Goal: Information Seeking & Learning: Learn about a topic

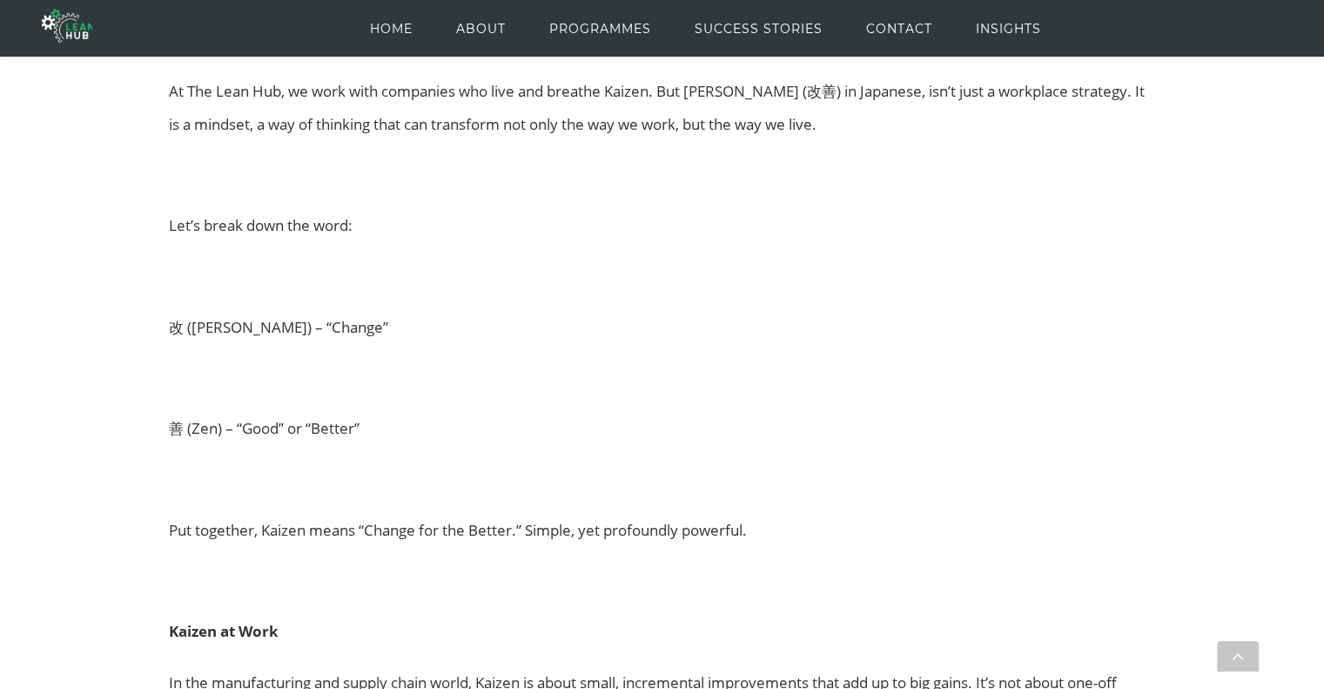
scroll to position [1013, 0]
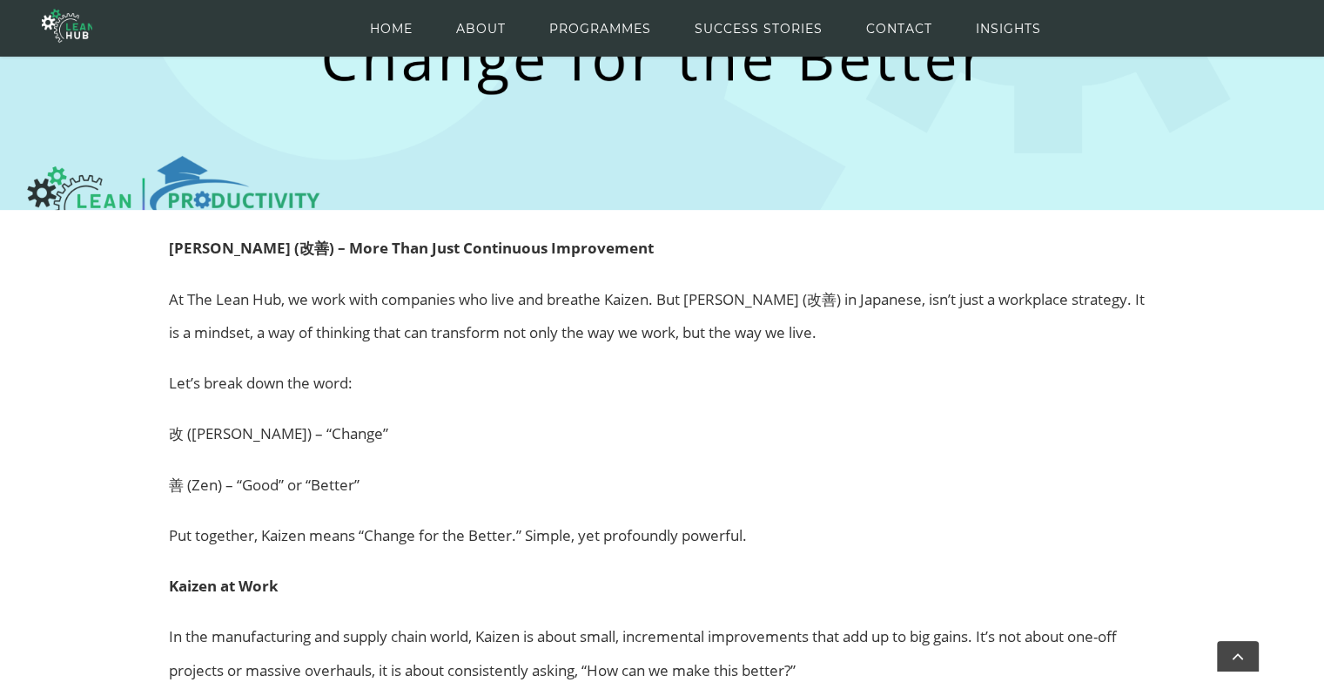
scroll to position [665, 0]
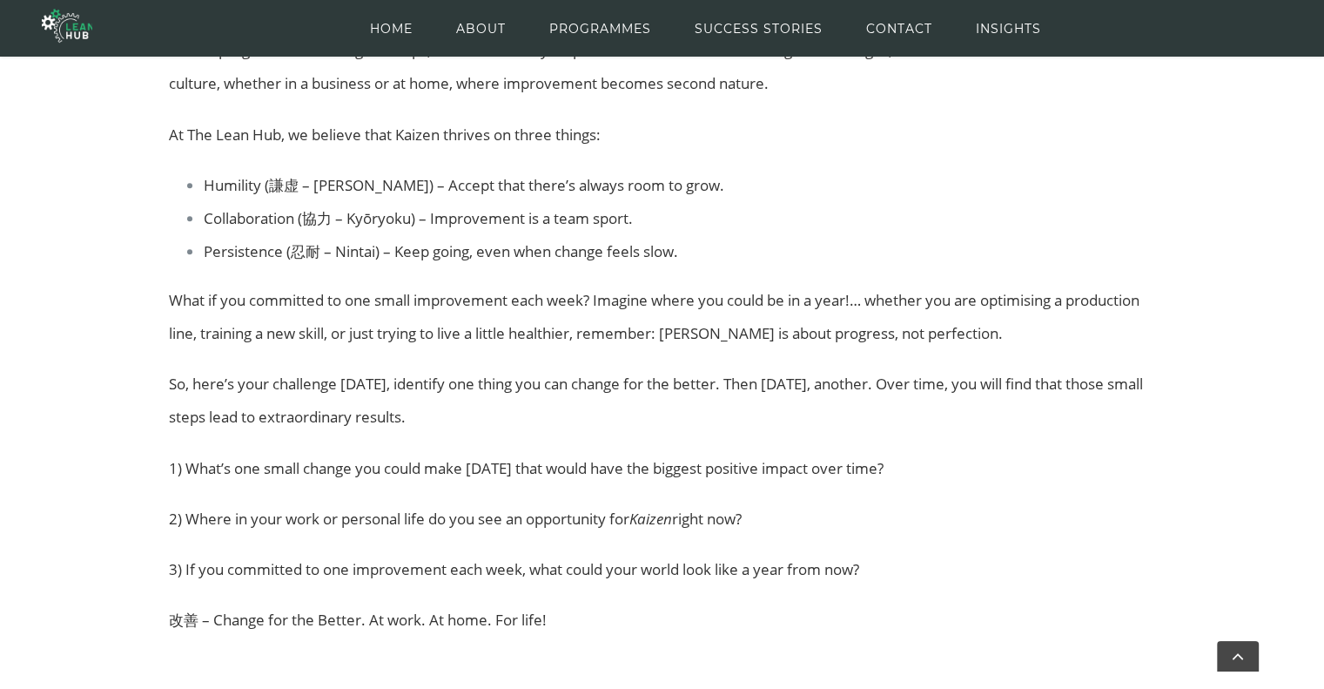
scroll to position [1679, 0]
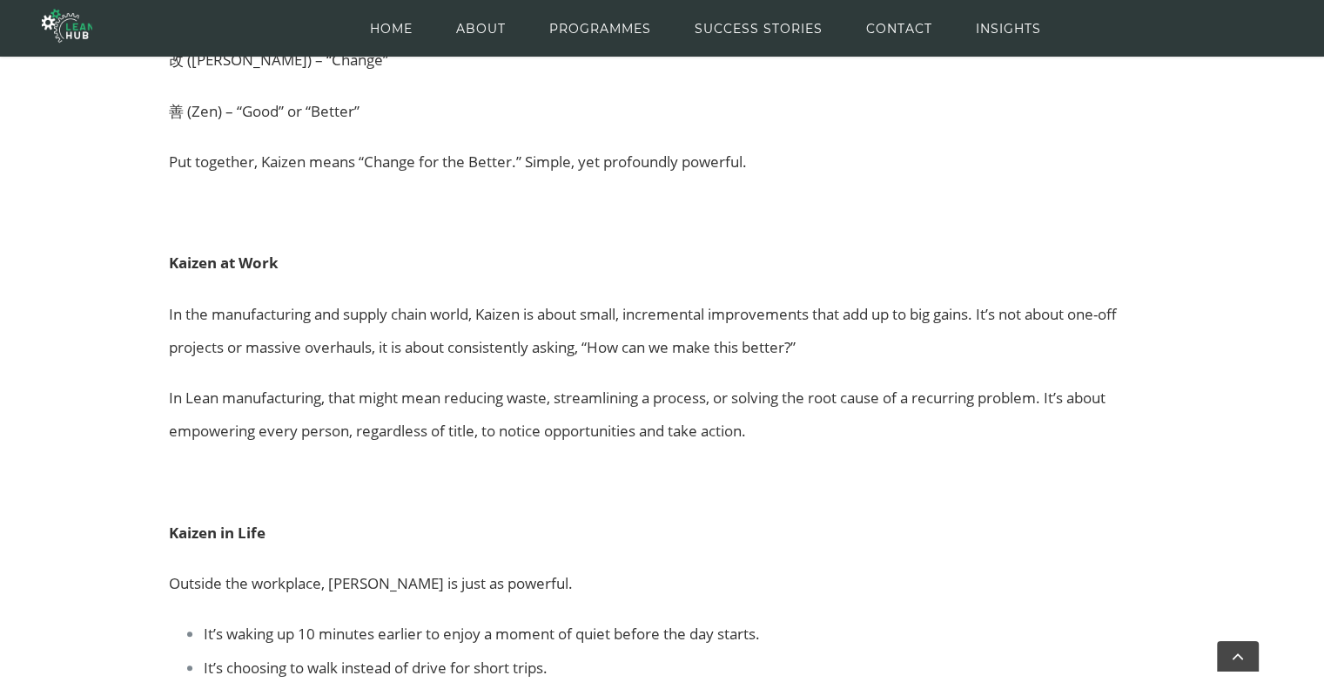
scroll to position [517, 0]
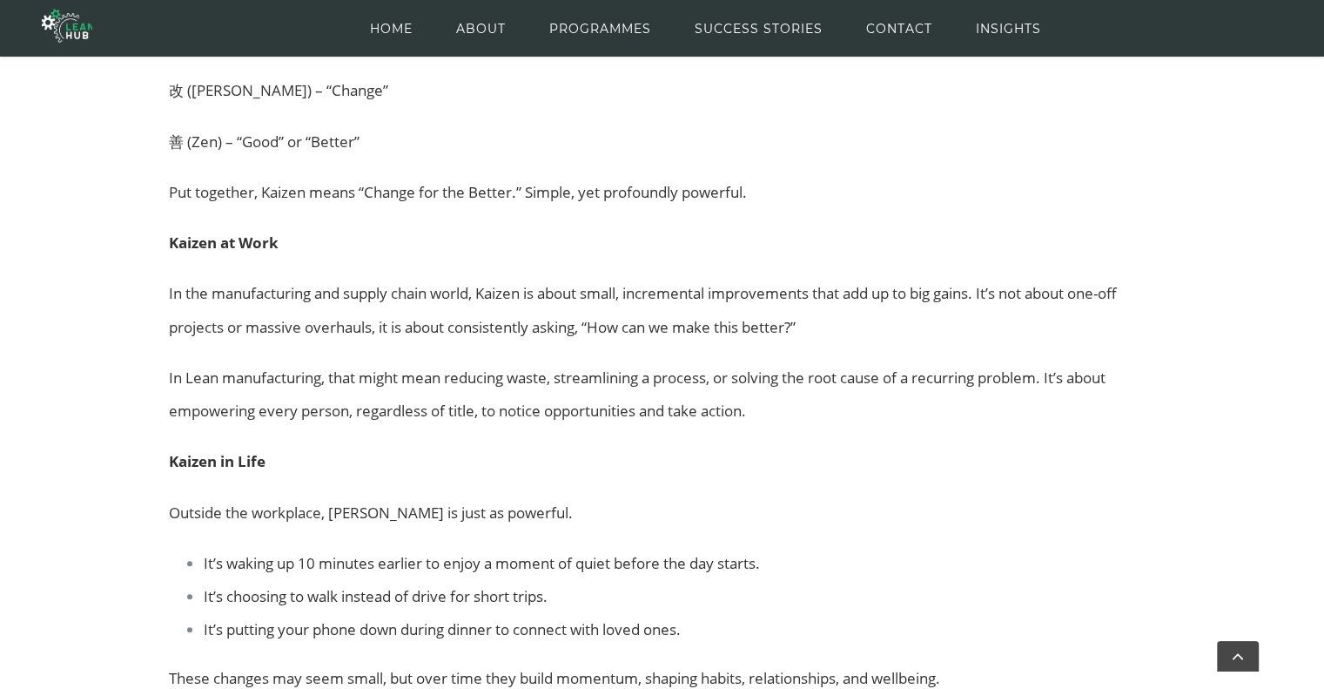
scroll to position [922, 0]
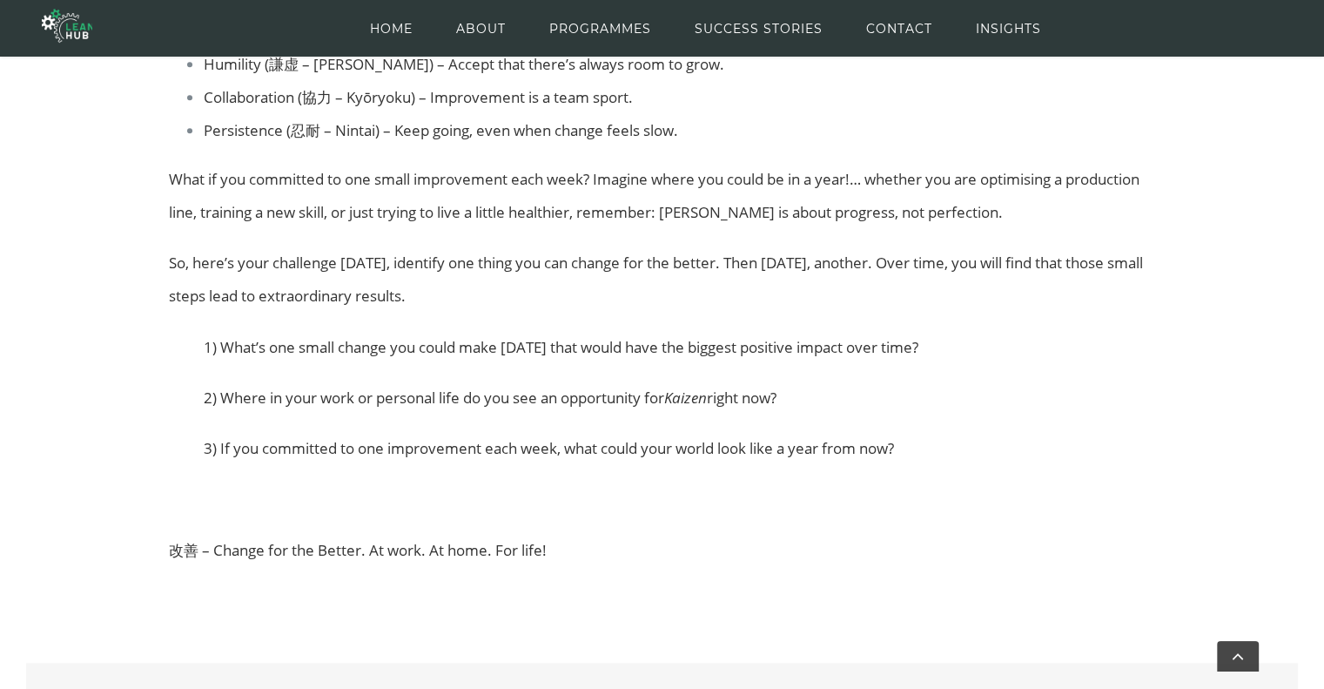
scroll to position [1936, 0]
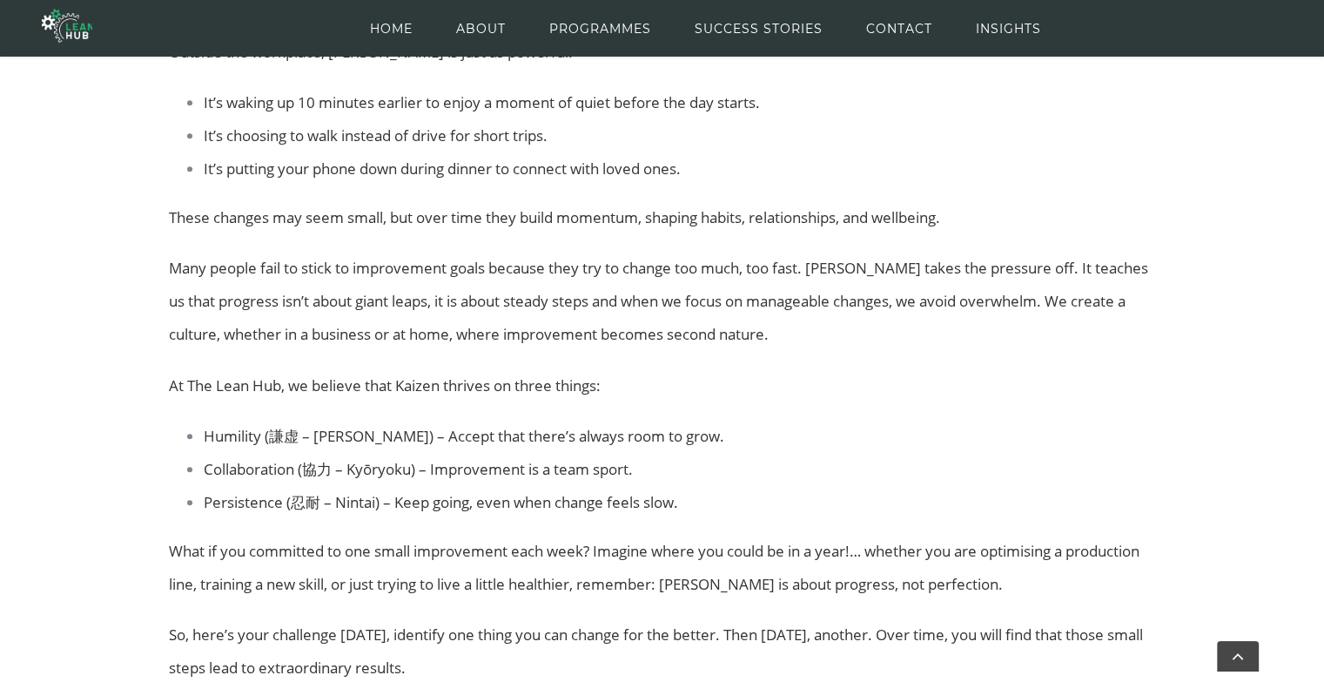
scroll to position [1034, 0]
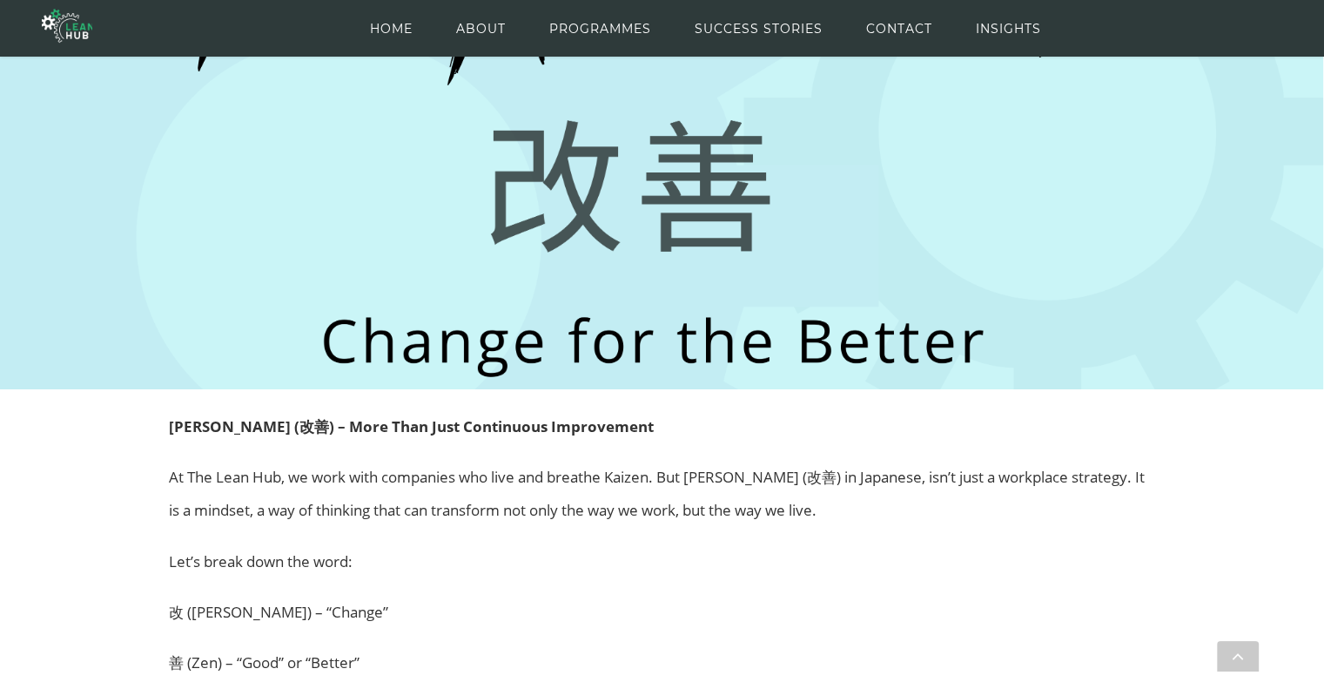
scroll to position [348, 0]
